Goal: Check status: Check status

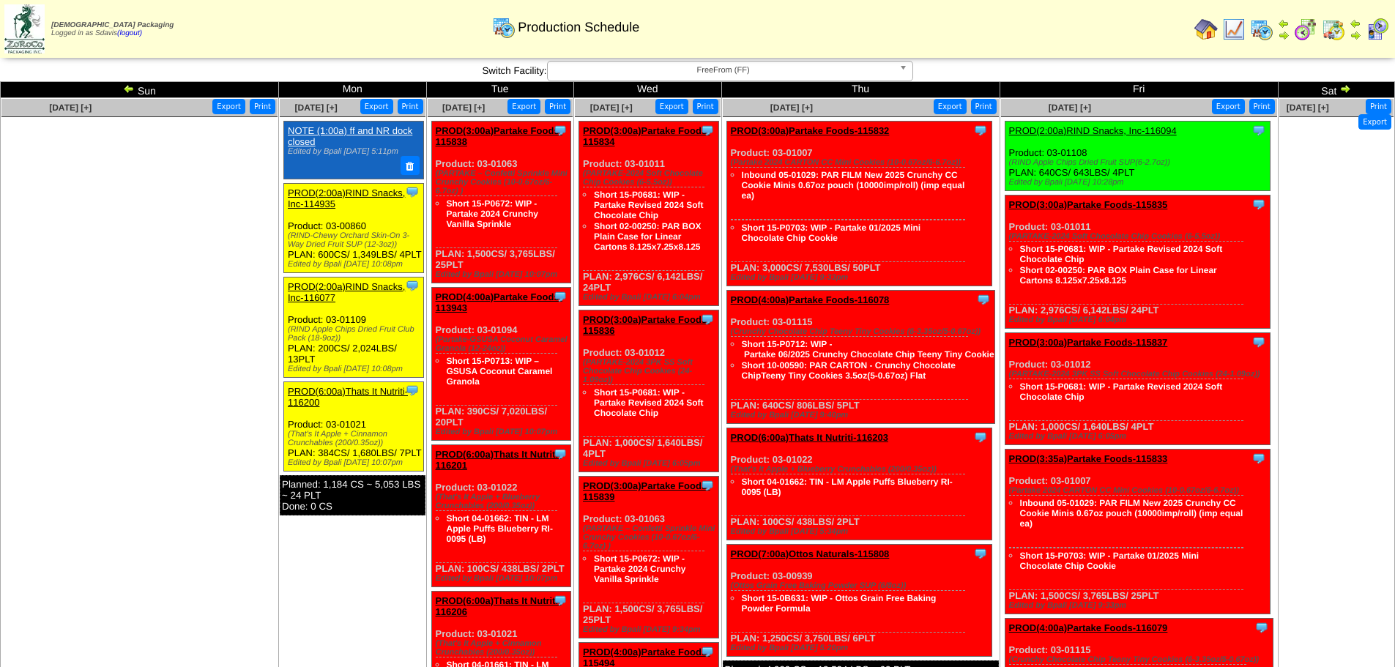
click at [634, 133] on link "PROD(3:00a)Partake Foods-115834" at bounding box center [646, 136] width 127 height 22
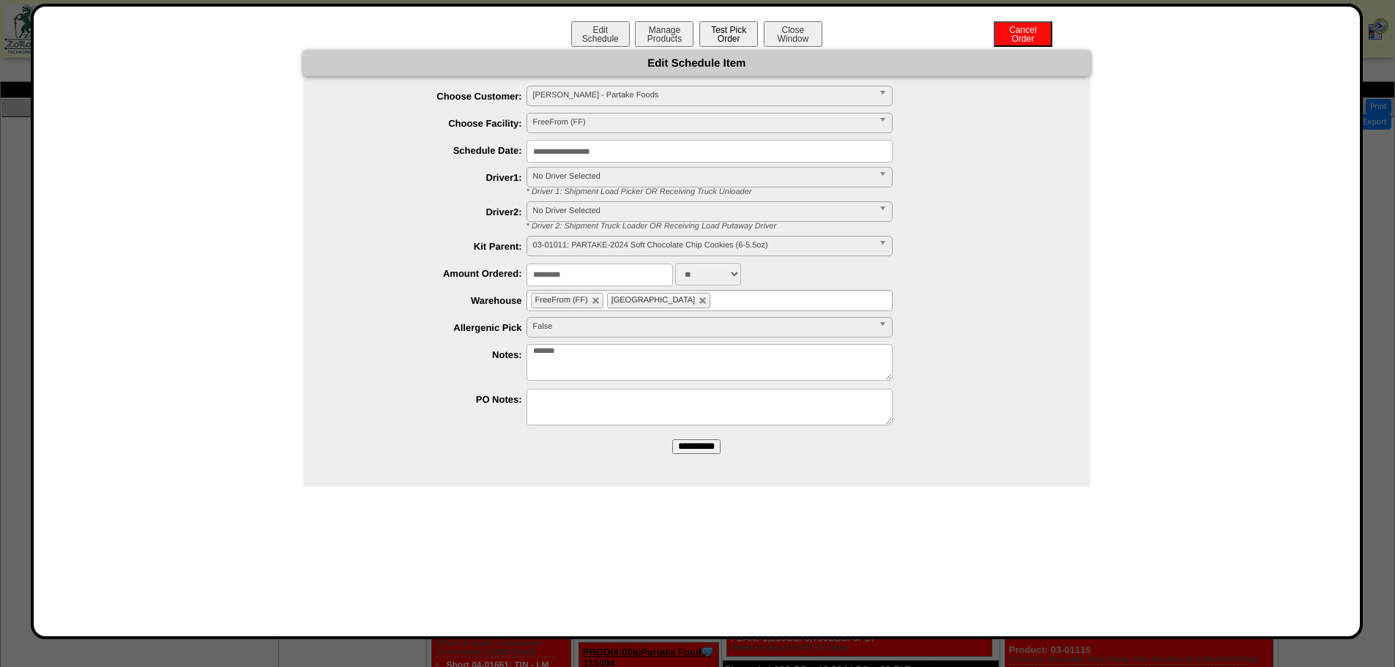
click at [723, 39] on button "Test Pick Order" at bounding box center [728, 34] width 59 height 26
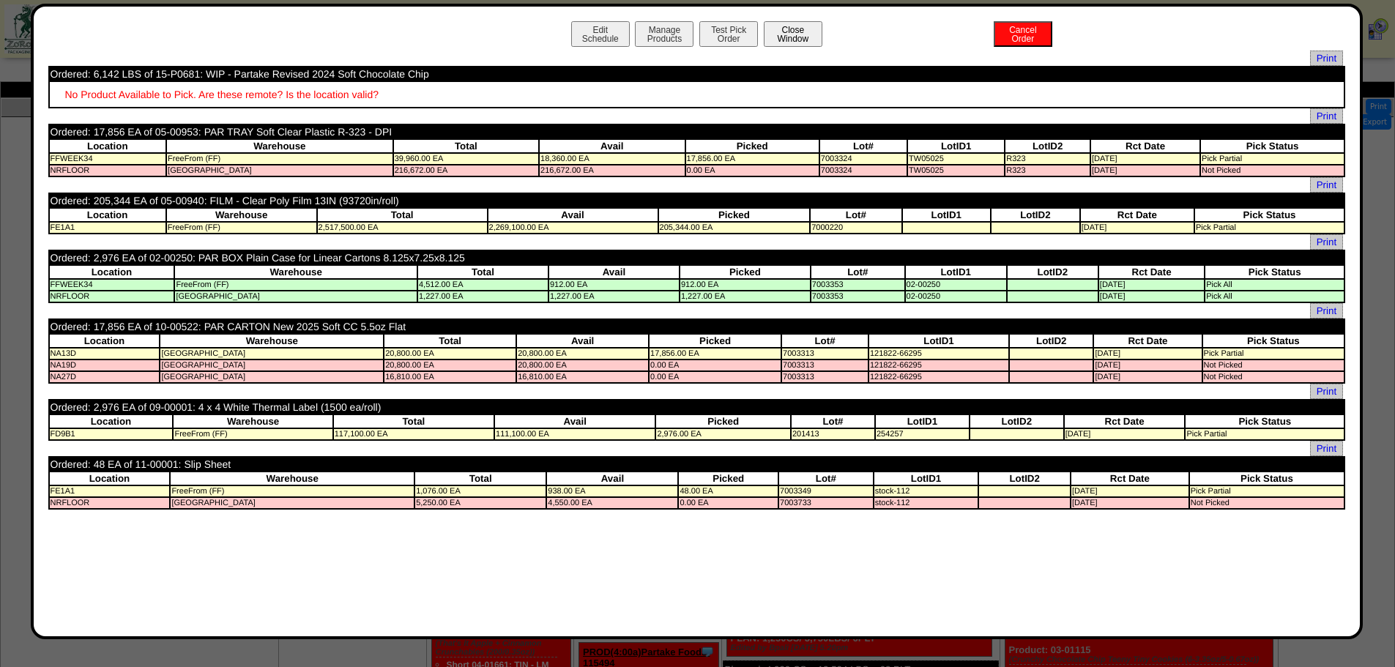
click at [785, 46] on button "Close Window" at bounding box center [793, 34] width 59 height 26
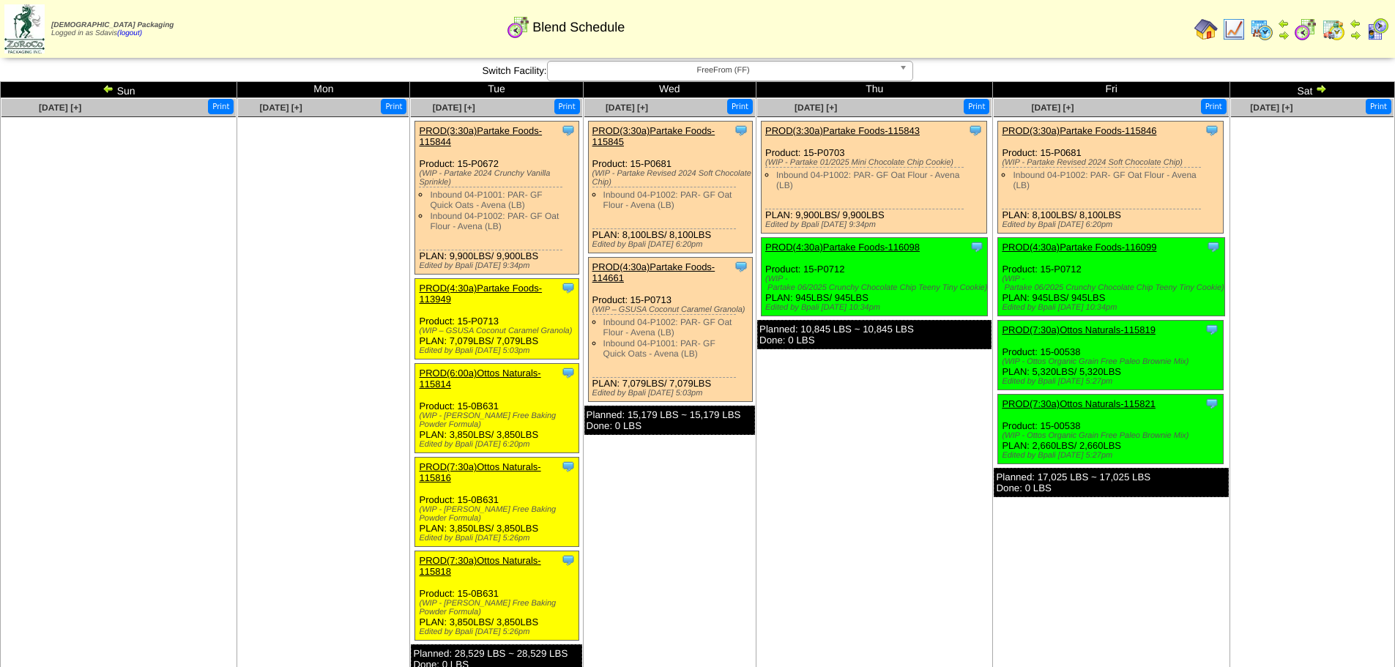
click at [681, 130] on link "PROD(3:30a)Partake Foods-115845" at bounding box center [653, 136] width 123 height 22
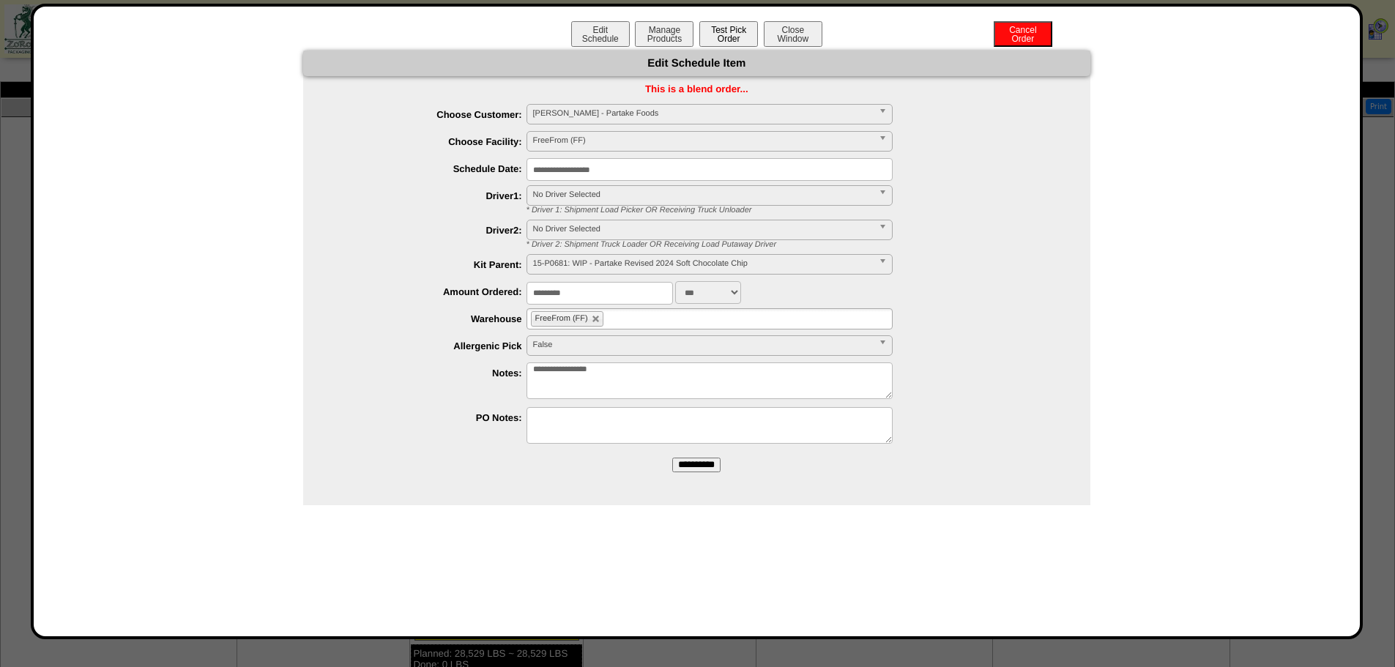
click at [729, 32] on button "Test Pick Order" at bounding box center [728, 34] width 59 height 26
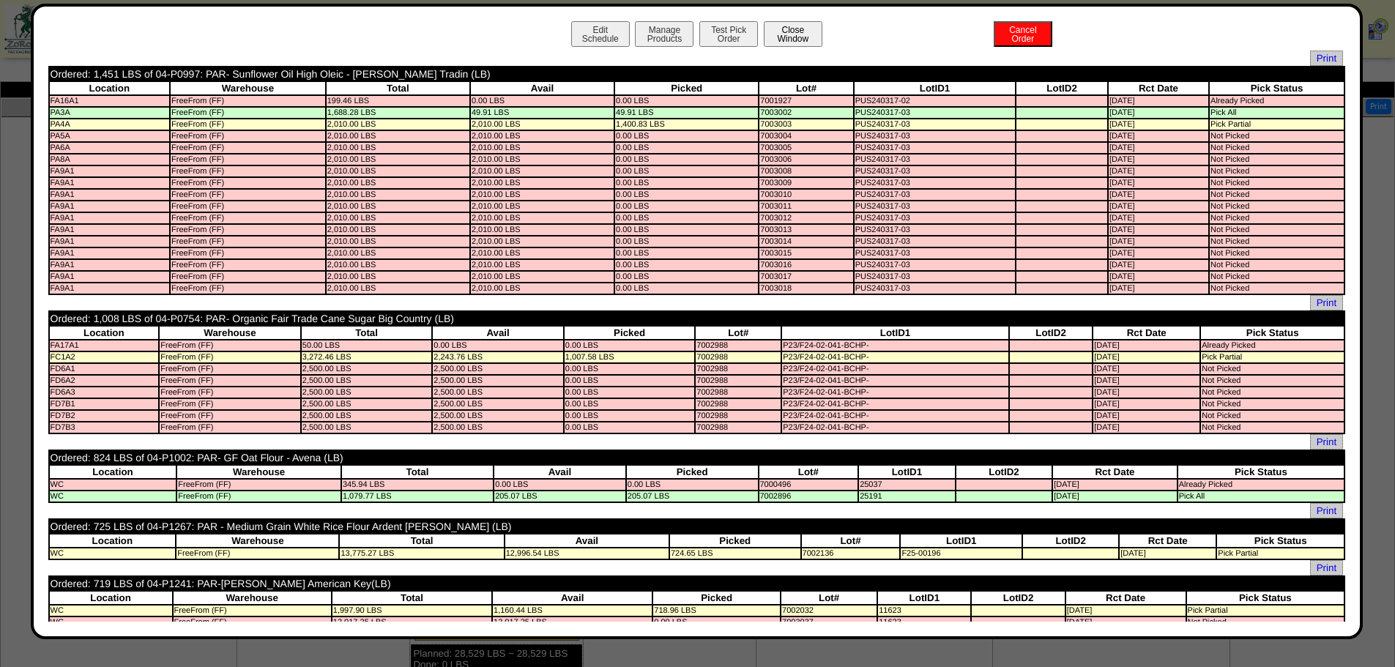
click at [782, 29] on button "Close Window" at bounding box center [793, 34] width 59 height 26
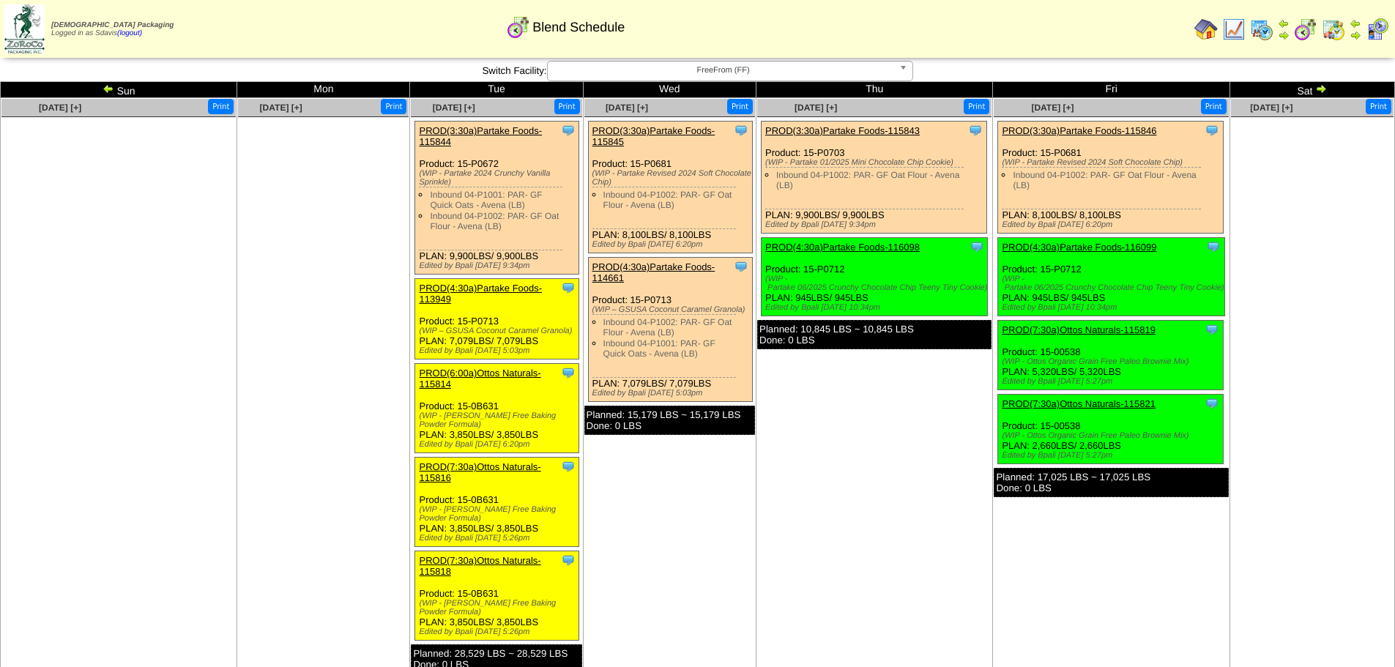
click at [478, 130] on link "PROD(3:30a)Partake Foods-115844" at bounding box center [480, 136] width 123 height 22
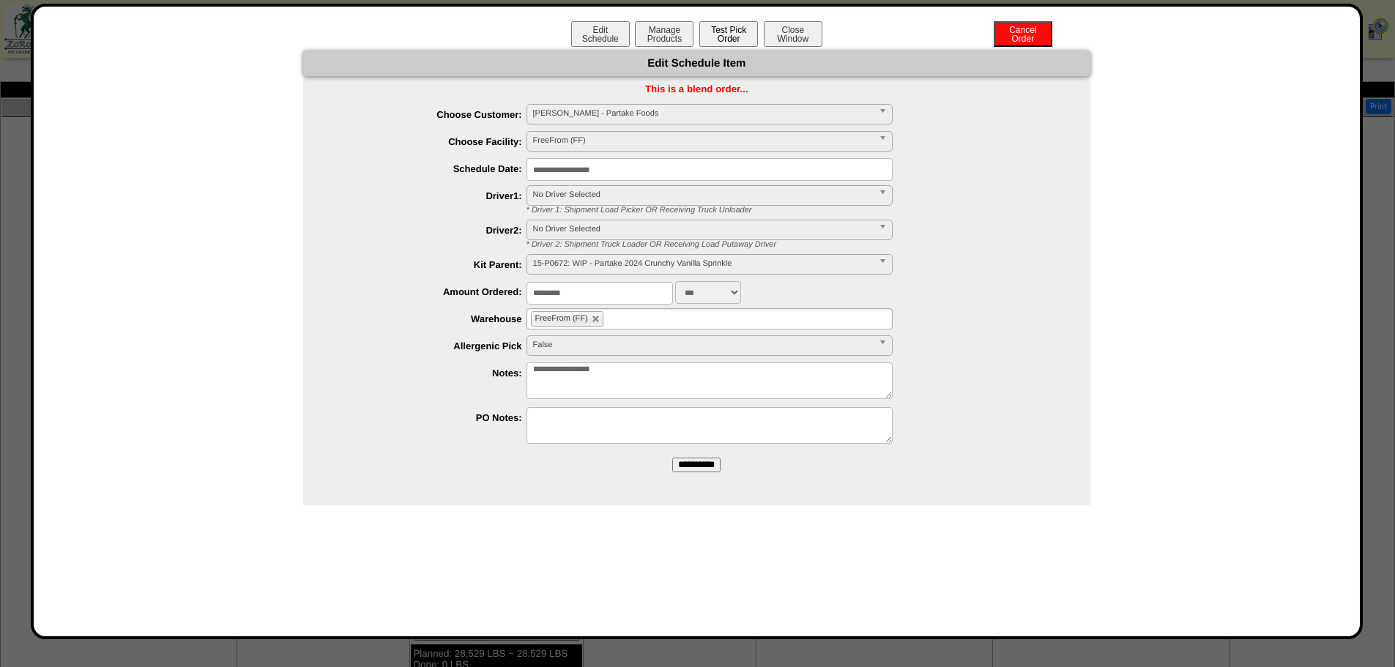
click at [728, 36] on button "Test Pick Order" at bounding box center [728, 34] width 59 height 26
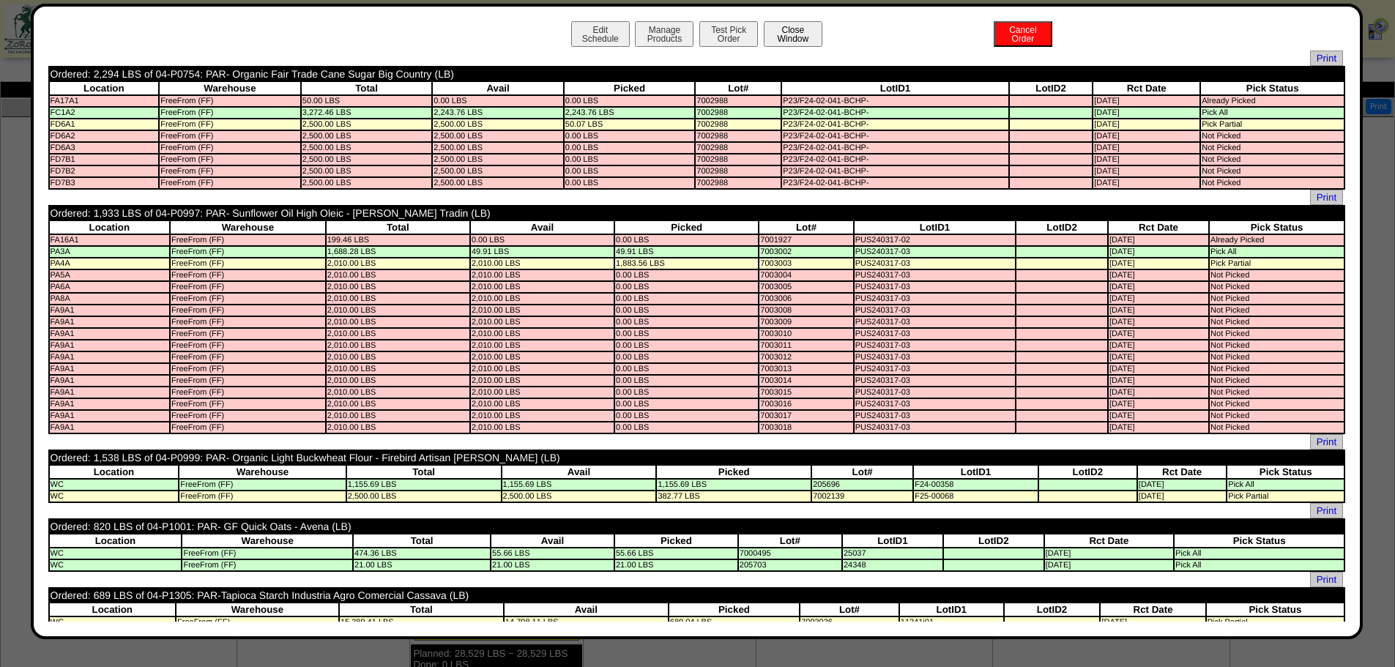
click at [784, 37] on button "Close Window" at bounding box center [793, 34] width 59 height 26
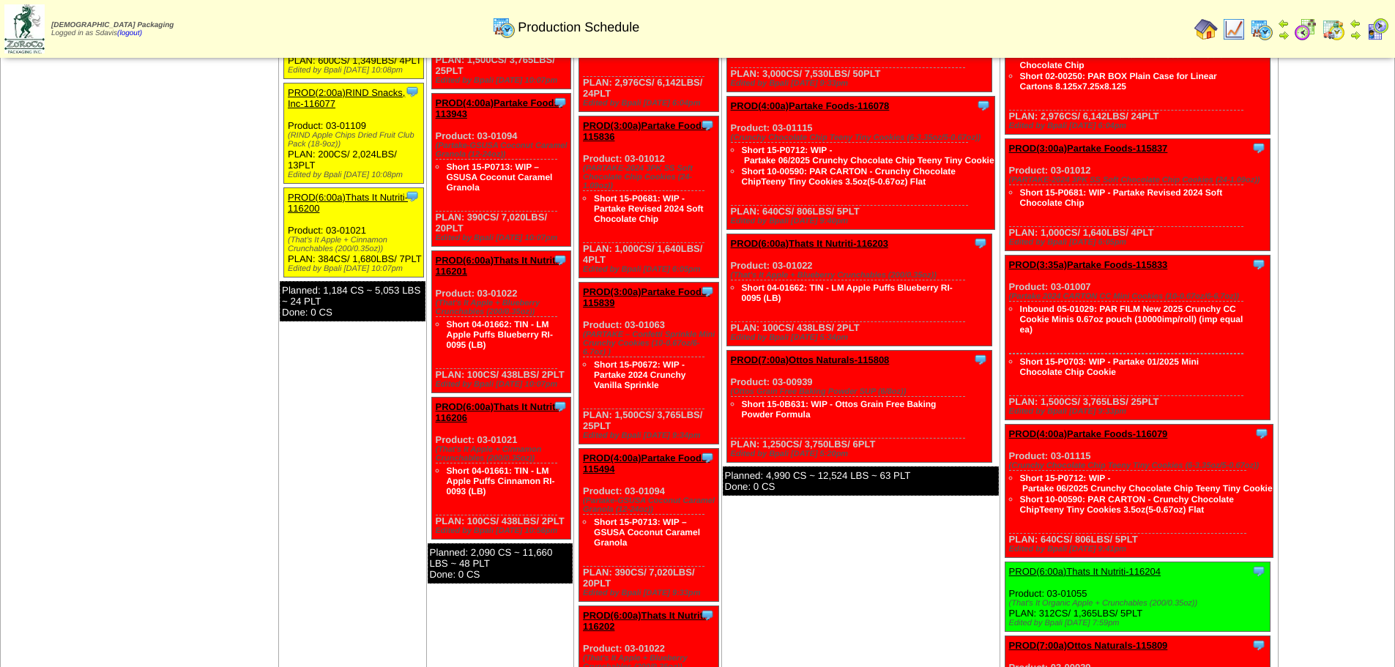
scroll to position [220, 0]
